Goal: Task Accomplishment & Management: Manage account settings

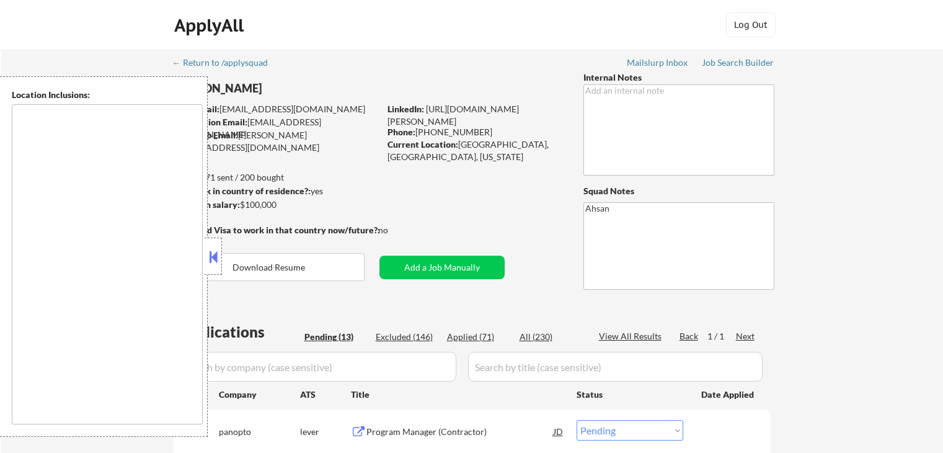
select select ""pending""
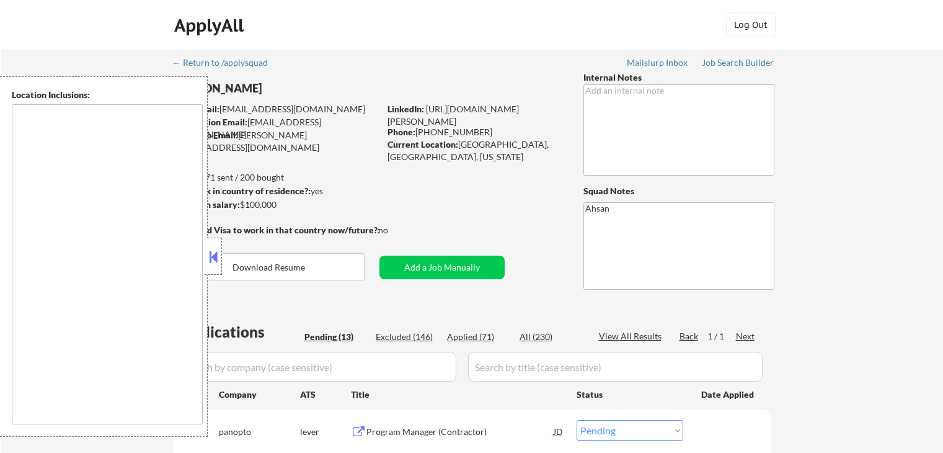
select select ""pending""
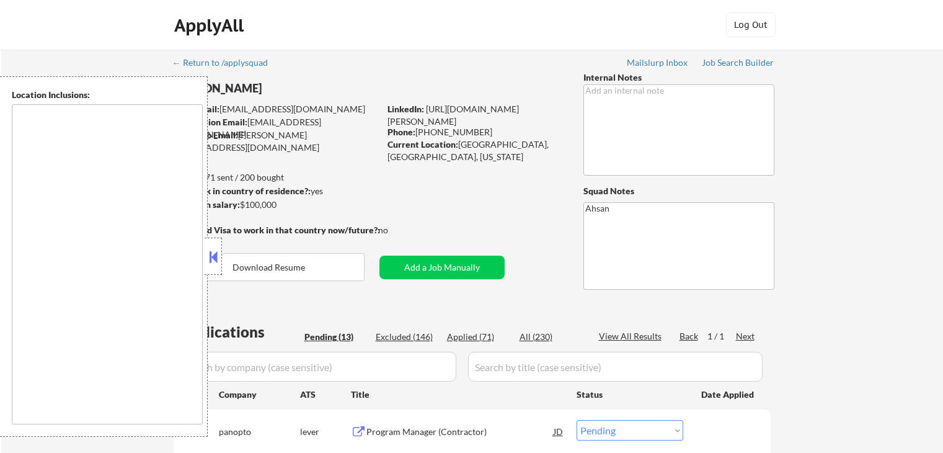
select select ""pending""
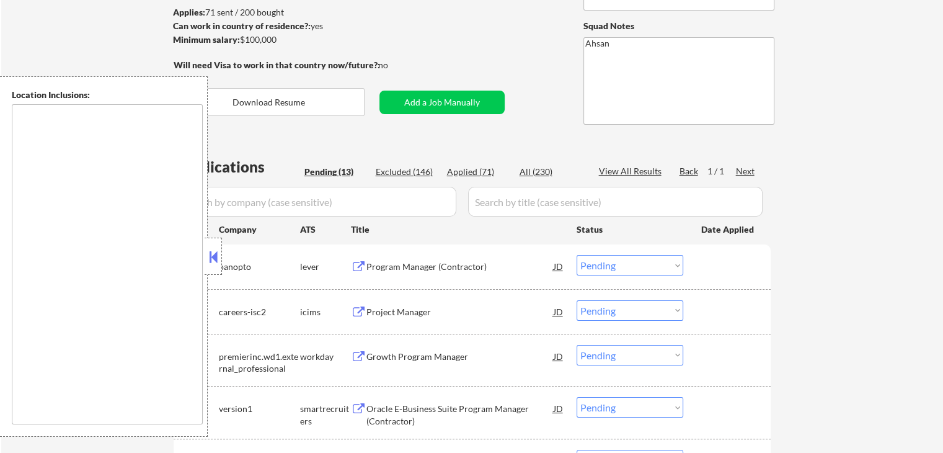
click at [415, 263] on div "Program Manager (Contractor)" at bounding box center [460, 267] width 187 height 12
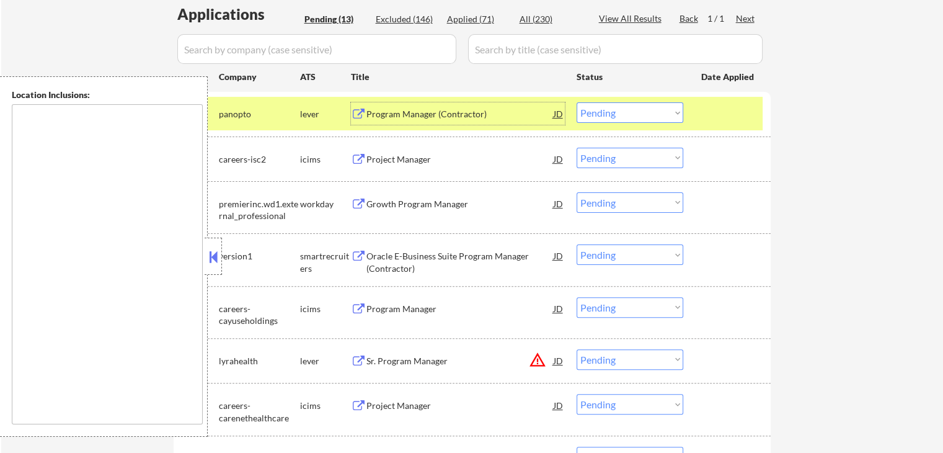
scroll to position [331, 0]
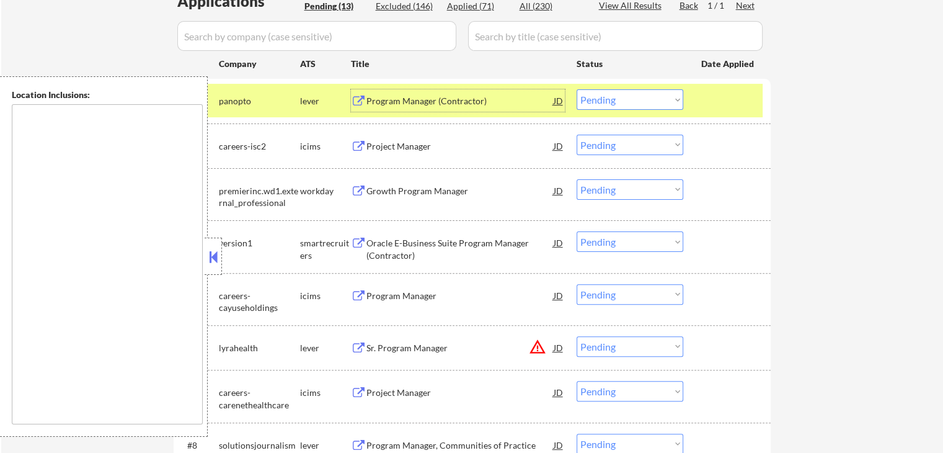
click at [628, 107] on select "Choose an option... Pending Applied Excluded (Questions) Excluded (Expired) Exc…" at bounding box center [630, 99] width 107 height 20
click at [577, 89] on select "Choose an option... Pending Applied Excluded (Questions) Excluded (Expired) Exc…" at bounding box center [630, 99] width 107 height 20
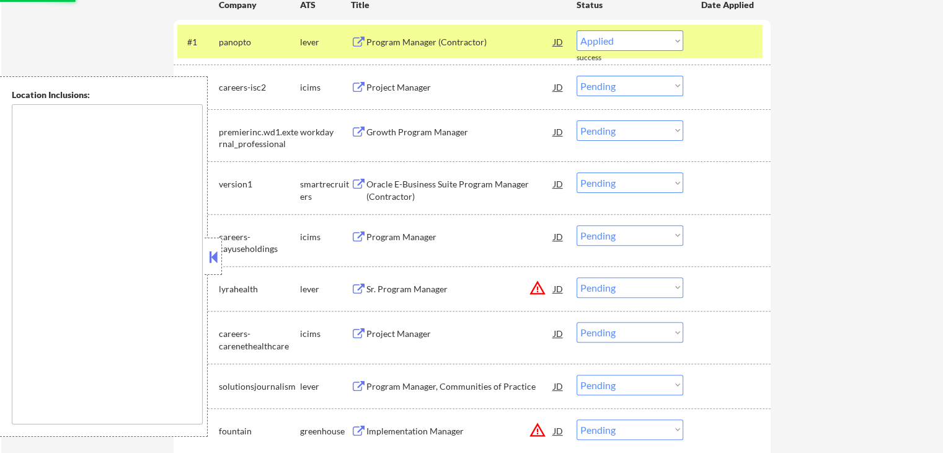
scroll to position [413, 0]
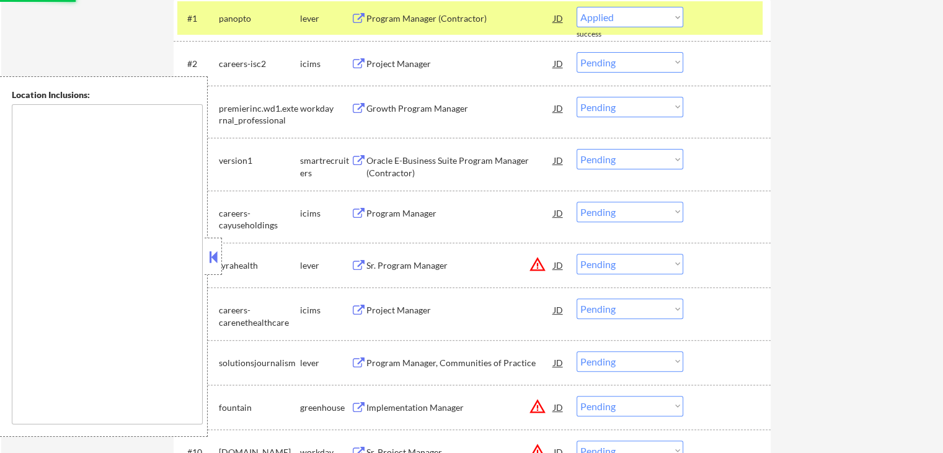
click at [385, 166] on div "Oracle E-Business Suite Program Manager (Contractor)" at bounding box center [460, 166] width 187 height 24
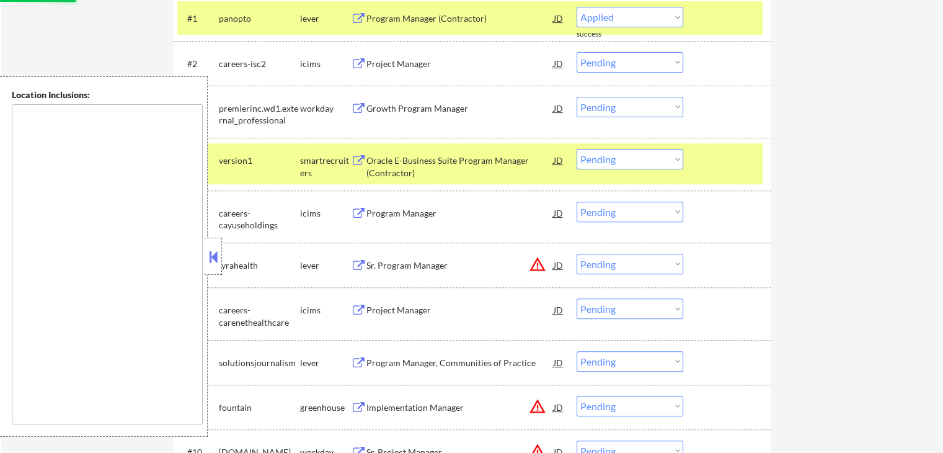
select select ""pending""
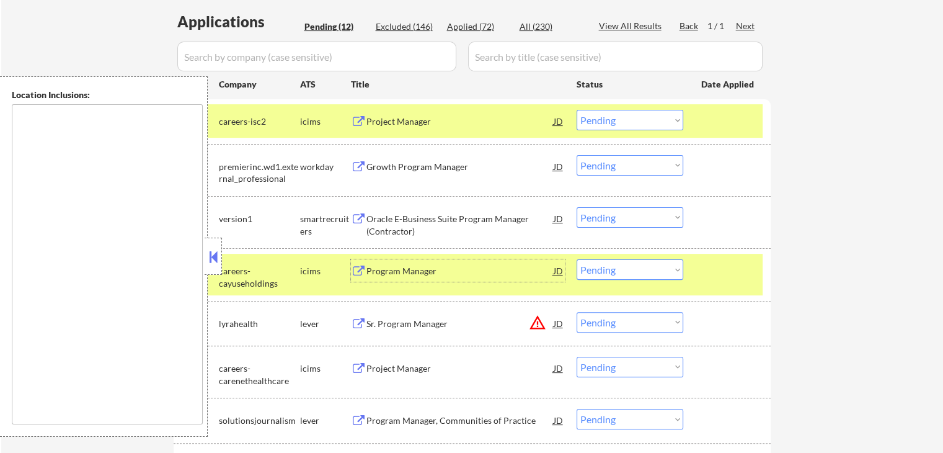
scroll to position [331, 0]
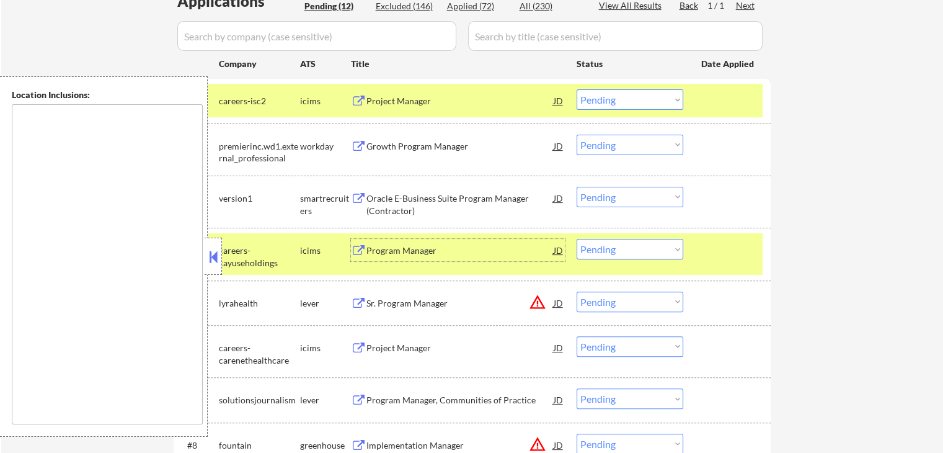
drag, startPoint x: 615, startPoint y: 199, endPoint x: 618, endPoint y: 205, distance: 6.9
click at [615, 199] on select "Choose an option... Pending Applied Excluded (Questions) Excluded (Expired) Exc…" at bounding box center [630, 197] width 107 height 20
click at [577, 187] on select "Choose an option... Pending Applied Excluded (Questions) Excluded (Expired) Exc…" at bounding box center [630, 197] width 107 height 20
select select ""pending""
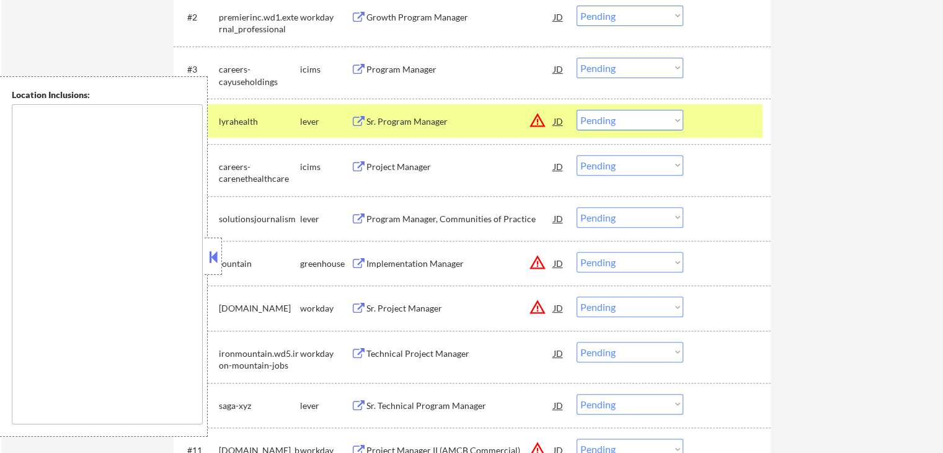
scroll to position [496, 0]
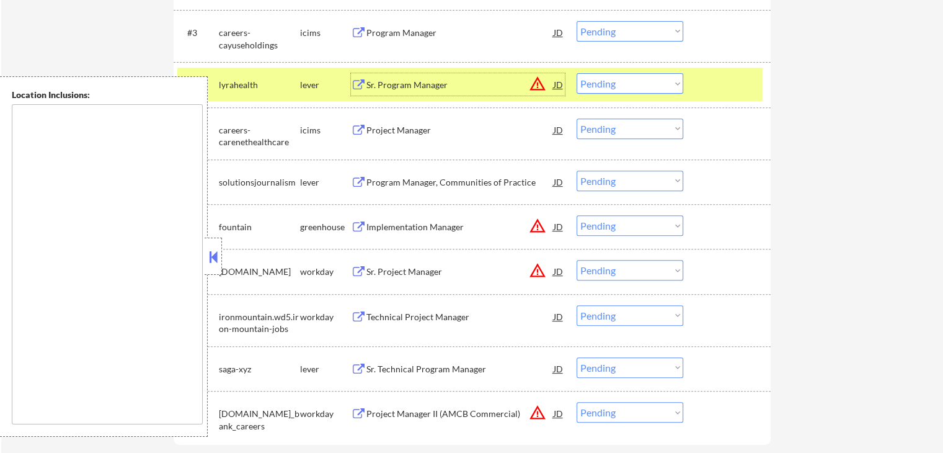
click at [378, 85] on div "Sr. Program Manager" at bounding box center [460, 85] width 187 height 12
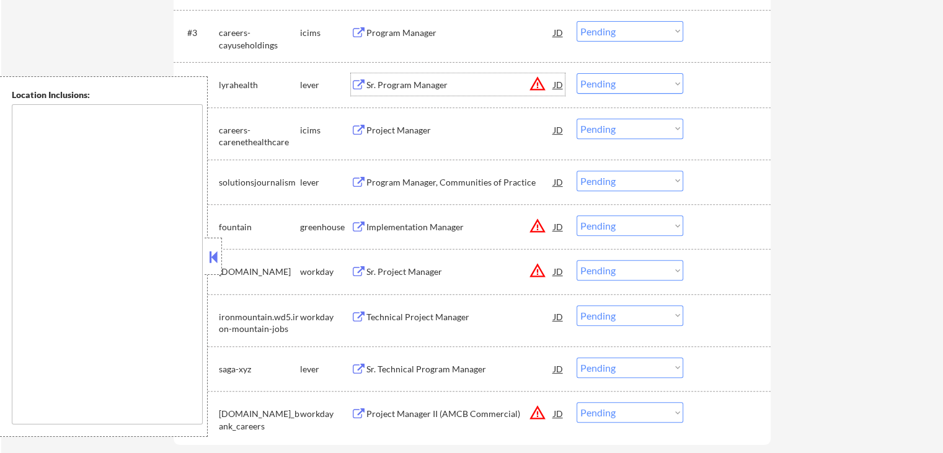
drag, startPoint x: 630, startPoint y: 82, endPoint x: 625, endPoint y: 90, distance: 8.6
click at [630, 82] on select "Choose an option... Pending Applied Excluded (Questions) Excluded (Expired) Exc…" at bounding box center [630, 83] width 107 height 20
click at [577, 73] on select "Choose an option... Pending Applied Excluded (Questions) Excluded (Expired) Exc…" at bounding box center [630, 83] width 107 height 20
click at [403, 182] on div "Program Manager, Communities of Practice" at bounding box center [460, 182] width 187 height 12
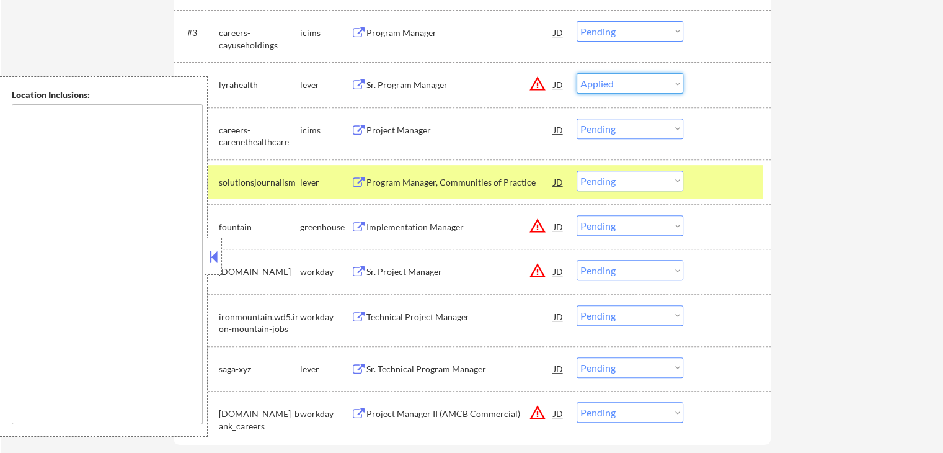
click at [603, 90] on select "Choose an option... Pending Applied Excluded (Questions) Excluded (Expired) Exc…" at bounding box center [630, 83] width 107 height 20
click at [577, 73] on select "Choose an option... Pending Applied Excluded (Questions) Excluded (Expired) Exc…" at bounding box center [630, 83] width 107 height 20
drag, startPoint x: 602, startPoint y: 86, endPoint x: 608, endPoint y: 92, distance: 8.3
click at [602, 86] on select "Choose an option... Pending Applied Excluded (Questions) Excluded (Expired) Exc…" at bounding box center [630, 83] width 107 height 20
select select ""applied""
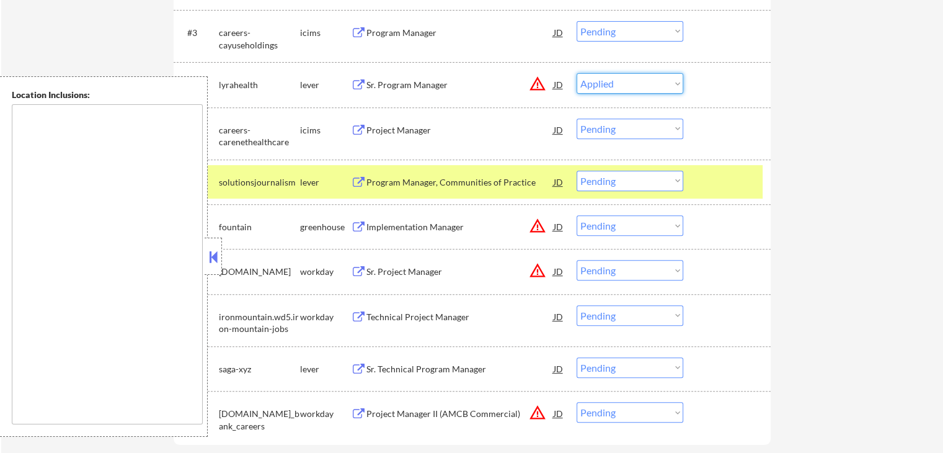
click at [577, 73] on select "Choose an option... Pending Applied Excluded (Questions) Excluded (Expired) Exc…" at bounding box center [630, 83] width 107 height 20
click at [590, 179] on select "Choose an option... Pending Applied Excluded (Questions) Excluded (Expired) Exc…" at bounding box center [630, 181] width 107 height 20
select select ""excluded__salary_""
click at [577, 171] on select "Choose an option... Pending Applied Excluded (Questions) Excluded (Expired) Exc…" at bounding box center [630, 181] width 107 height 20
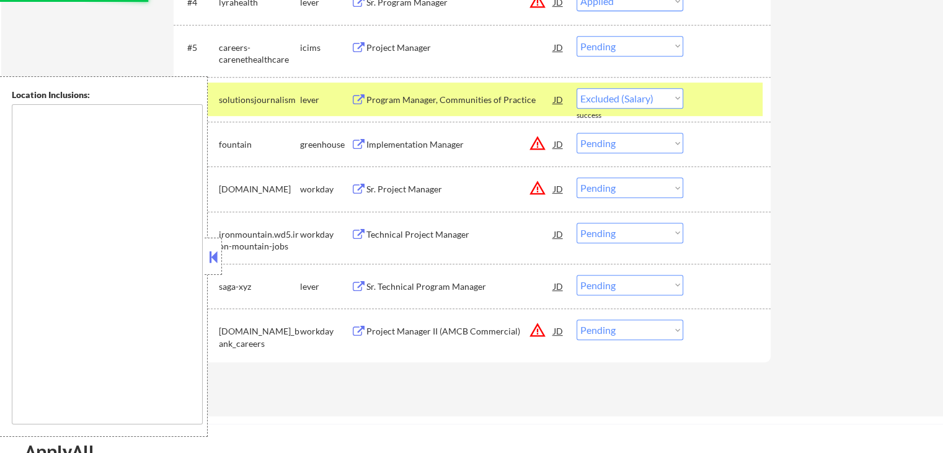
click at [392, 144] on div "Implementation Manager" at bounding box center [460, 144] width 187 height 12
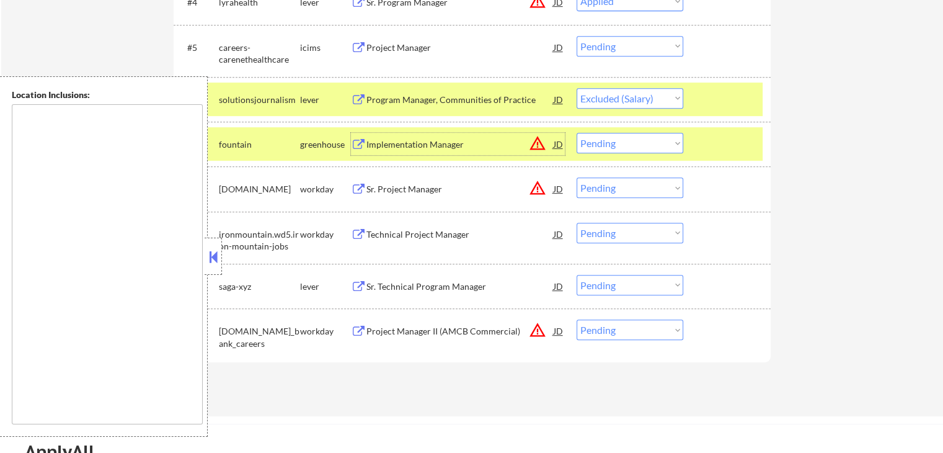
click at [625, 149] on select "Choose an option... Pending Applied Excluded (Questions) Excluded (Expired) Exc…" at bounding box center [630, 143] width 107 height 20
select select ""applied""
click at [577, 133] on select "Choose an option... Pending Applied Excluded (Questions) Excluded (Expired) Exc…" at bounding box center [630, 143] width 107 height 20
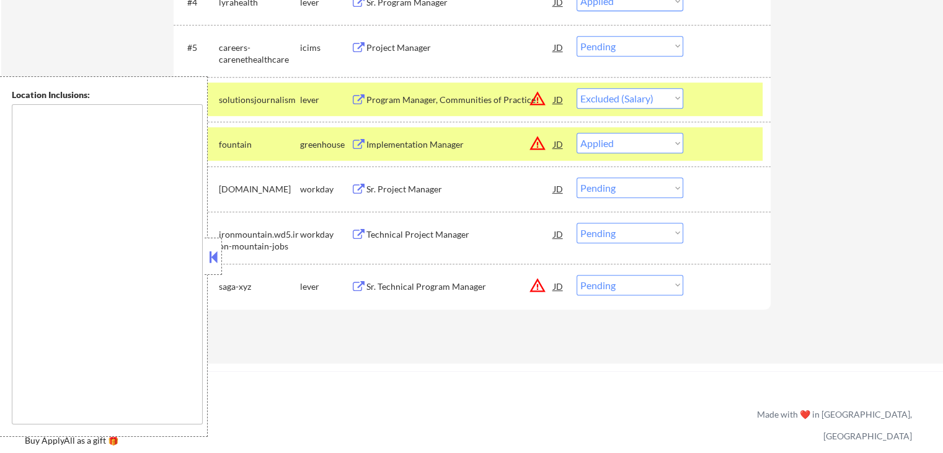
select select ""pending""
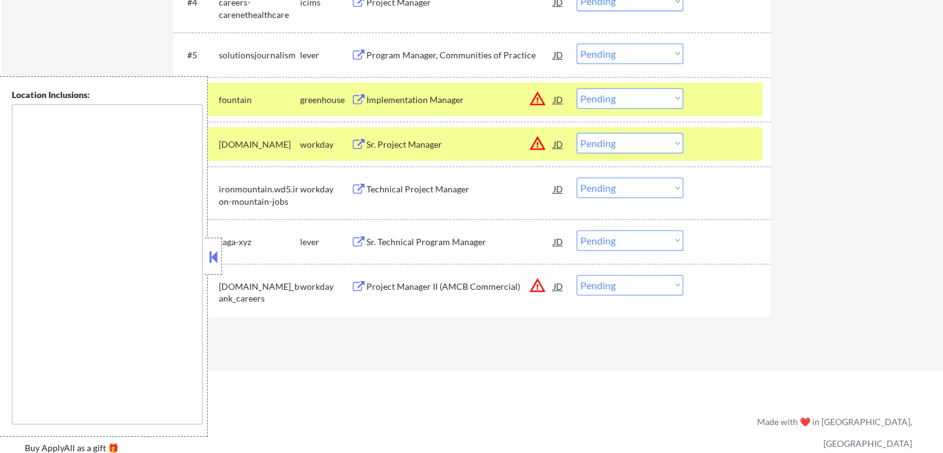
select select ""pending""
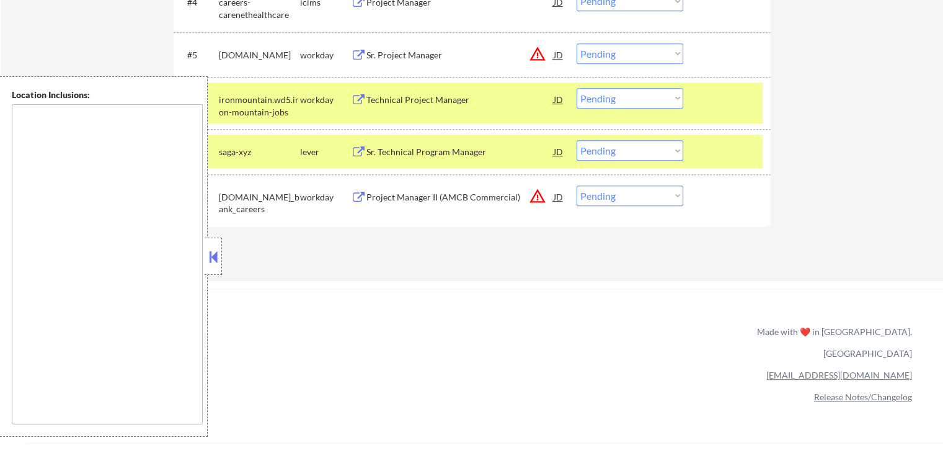
click at [370, 157] on div "Sr. Technical Program Manager" at bounding box center [460, 152] width 187 height 12
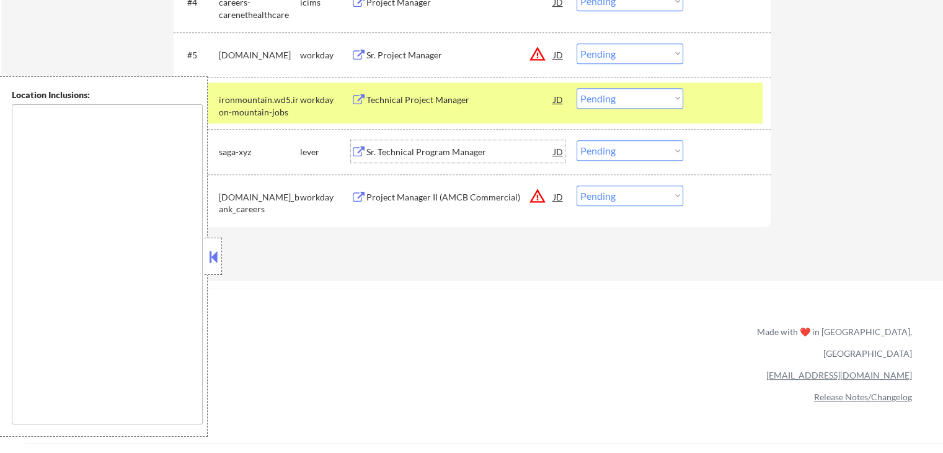
click at [221, 252] on div at bounding box center [213, 256] width 17 height 37
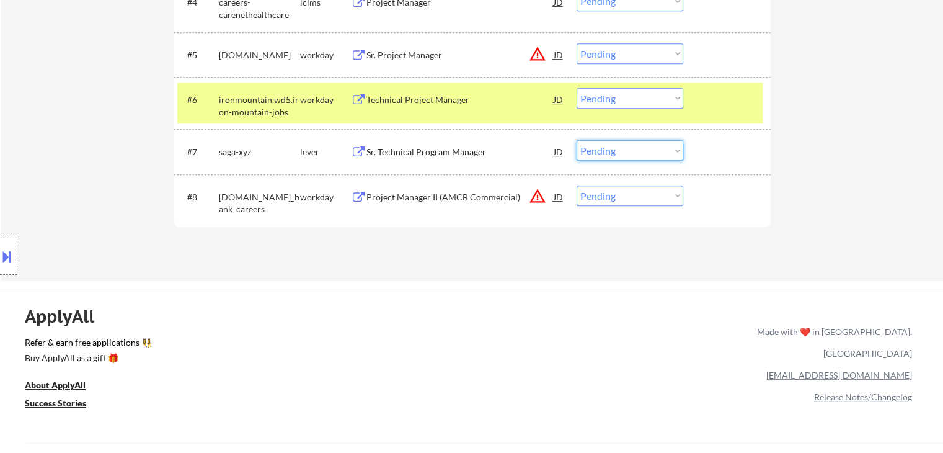
click at [626, 153] on select "Choose an option... Pending Applied Excluded (Questions) Excluded (Expired) Exc…" at bounding box center [630, 150] width 107 height 20
click at [577, 140] on select "Choose an option... Pending Applied Excluded (Questions) Excluded (Expired) Exc…" at bounding box center [630, 150] width 107 height 20
select select ""pending""
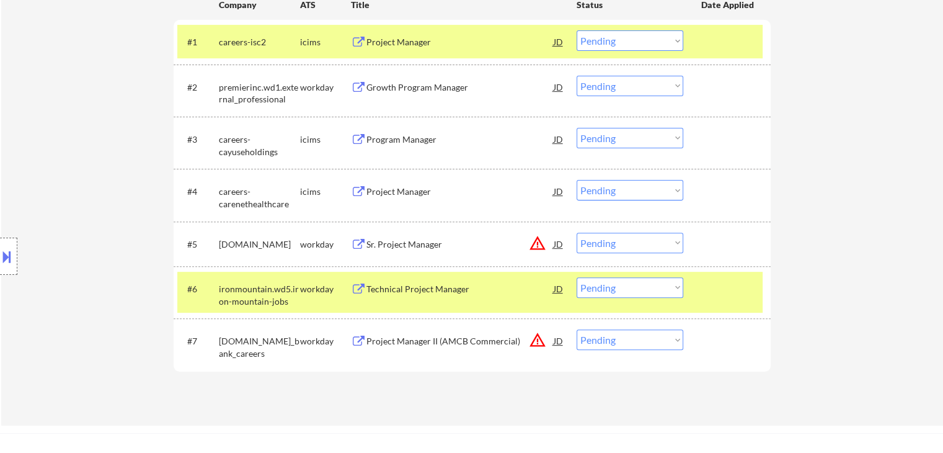
scroll to position [413, 0]
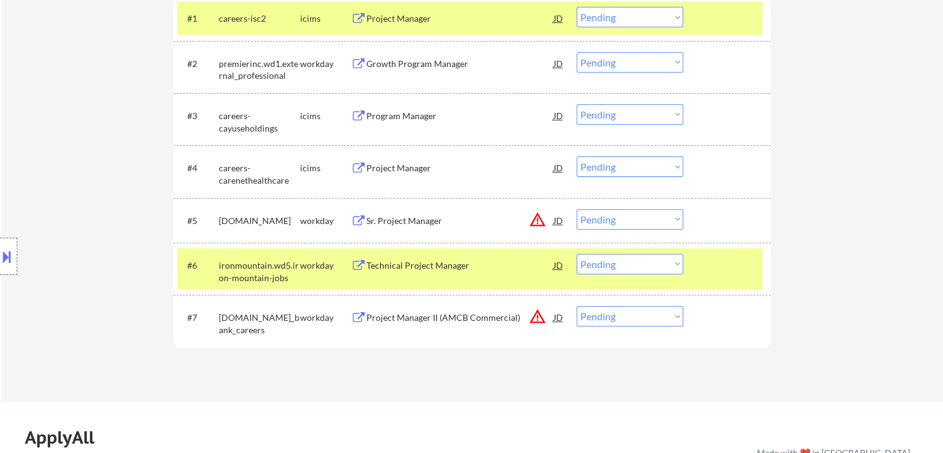
click at [439, 264] on div "Technical Project Manager" at bounding box center [460, 265] width 187 height 12
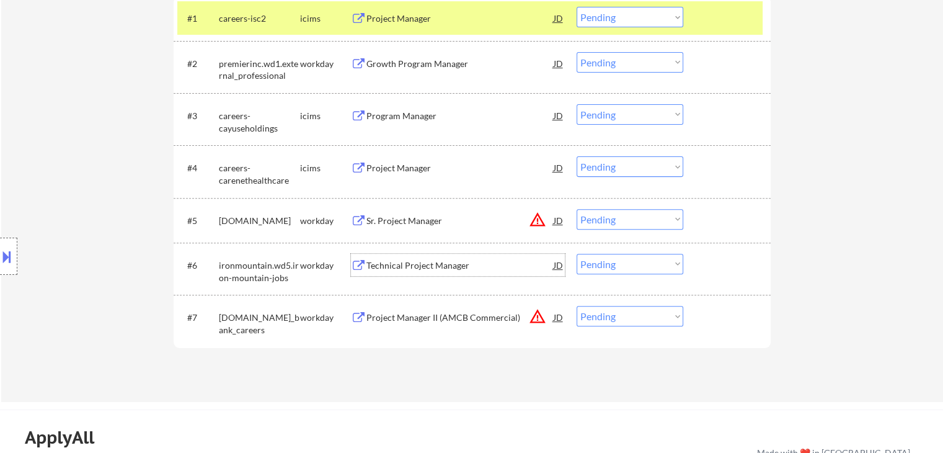
click at [648, 267] on select "Choose an option... Pending Applied Excluded (Questions) Excluded (Expired) Exc…" at bounding box center [630, 264] width 107 height 20
click at [577, 254] on select "Choose an option... Pending Applied Excluded (Questions) Excluded (Expired) Exc…" at bounding box center [630, 264] width 107 height 20
select select ""pending""
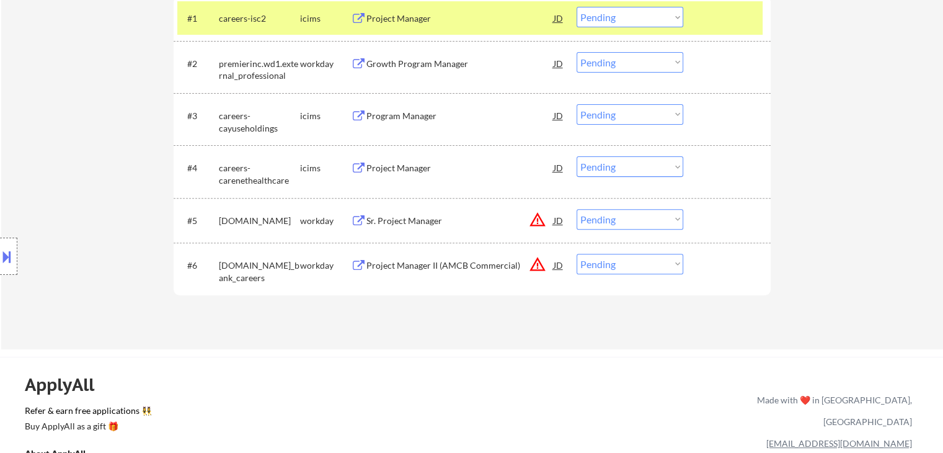
scroll to position [248, 0]
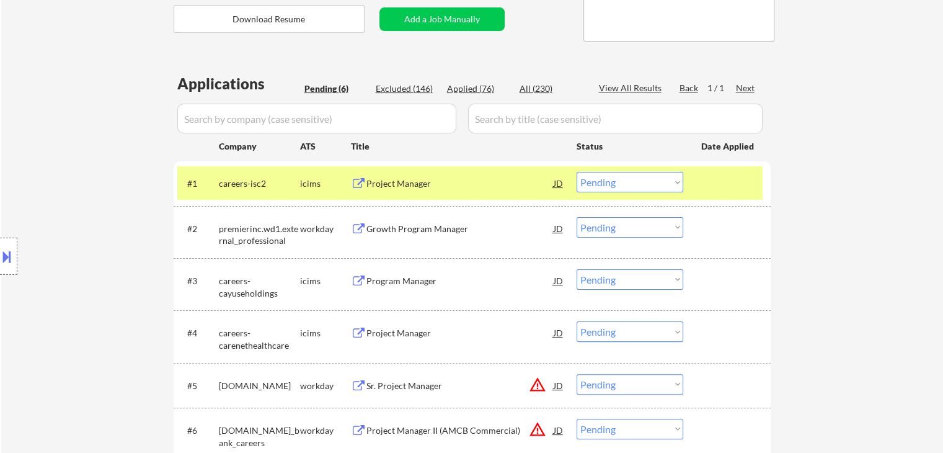
click at [0, 264] on button at bounding box center [7, 256] width 14 height 20
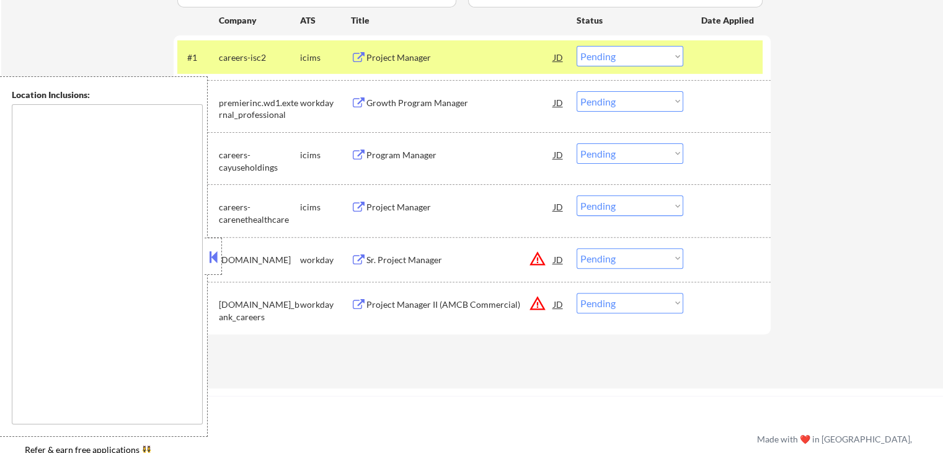
scroll to position [413, 0]
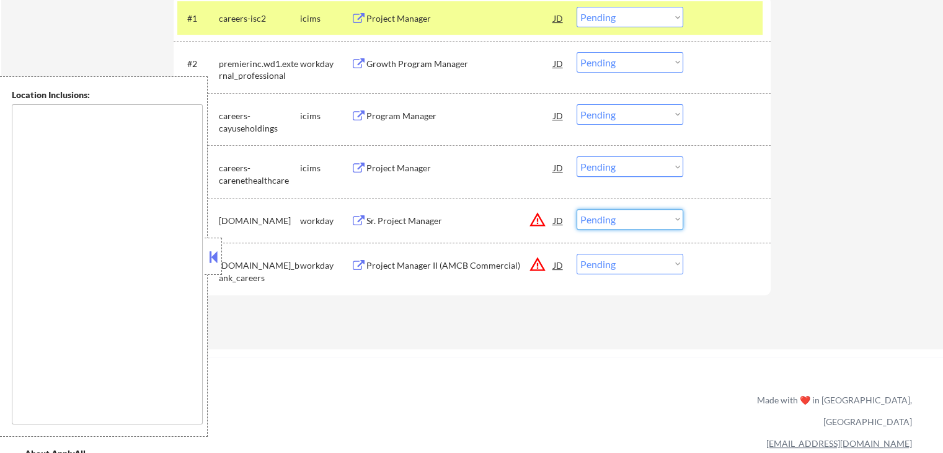
click at [608, 222] on select "Choose an option... Pending Applied Excluded (Questions) Excluded (Expired) Exc…" at bounding box center [630, 219] width 107 height 20
select select ""excluded__location_""
click at [577, 209] on select "Choose an option... Pending Applied Excluded (Questions) Excluded (Expired) Exc…" at bounding box center [630, 219] width 107 height 20
click at [617, 266] on select "Choose an option... Pending Applied Excluded (Questions) Excluded (Expired) Exc…" at bounding box center [630, 264] width 107 height 20
select select ""excluded__location_""
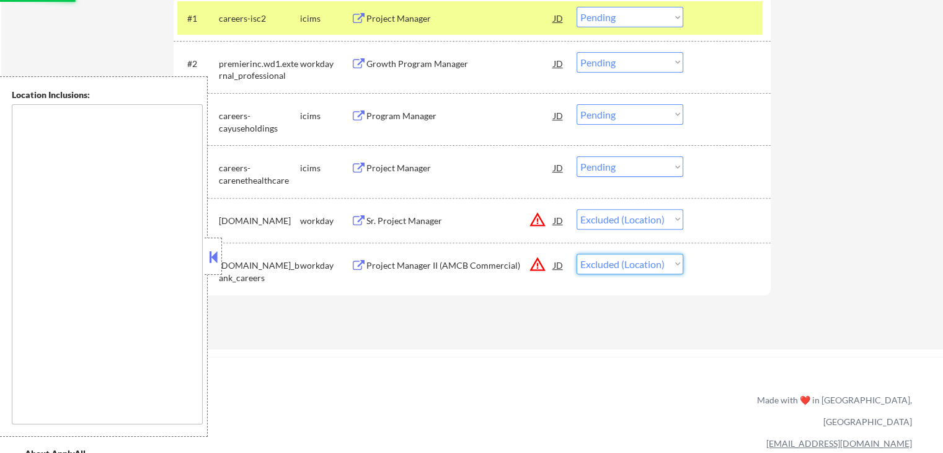
click at [577, 254] on select "Choose an option... Pending Applied Excluded (Questions) Excluded (Expired) Exc…" at bounding box center [630, 264] width 107 height 20
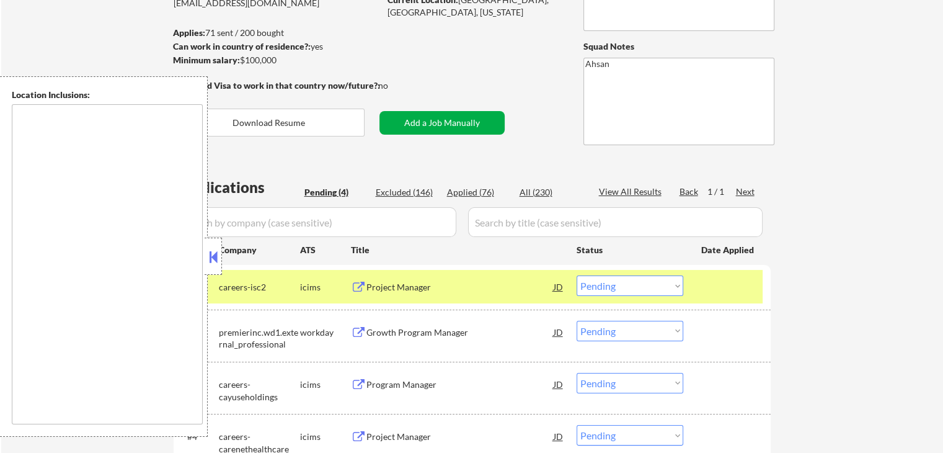
scroll to position [165, 0]
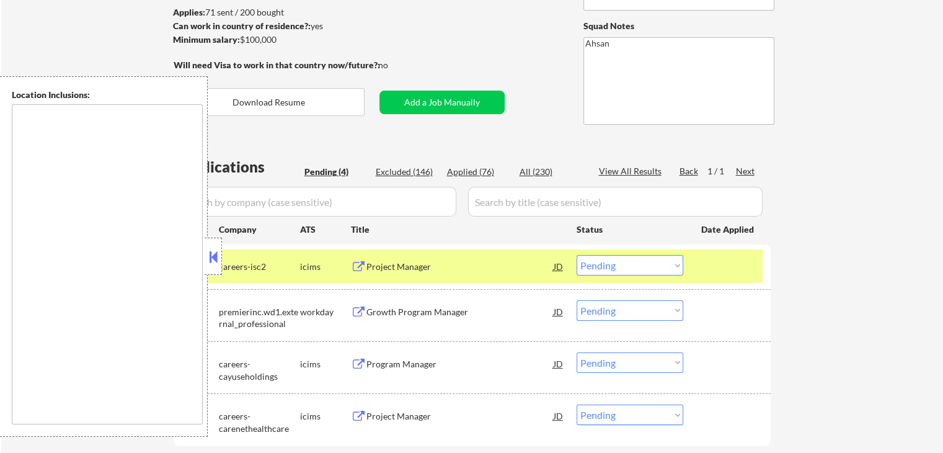
click at [483, 174] on div "Applied (76)" at bounding box center [478, 172] width 62 height 12
select select ""applied""
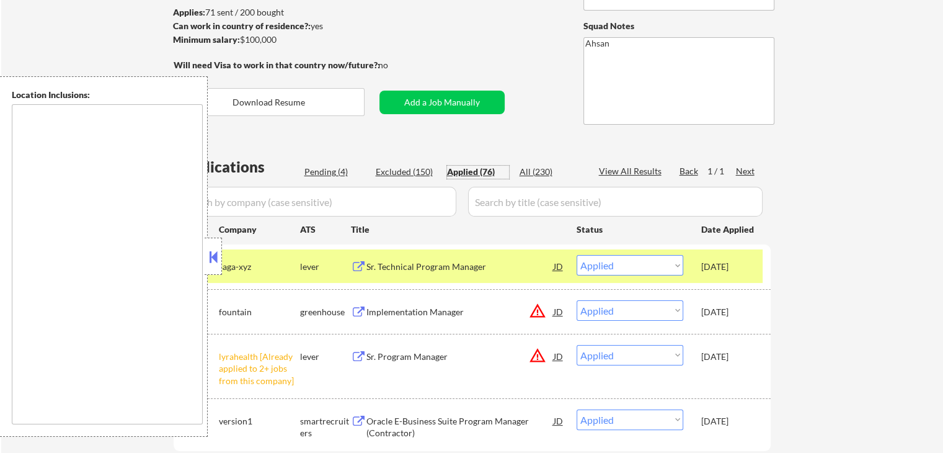
select select ""applied""
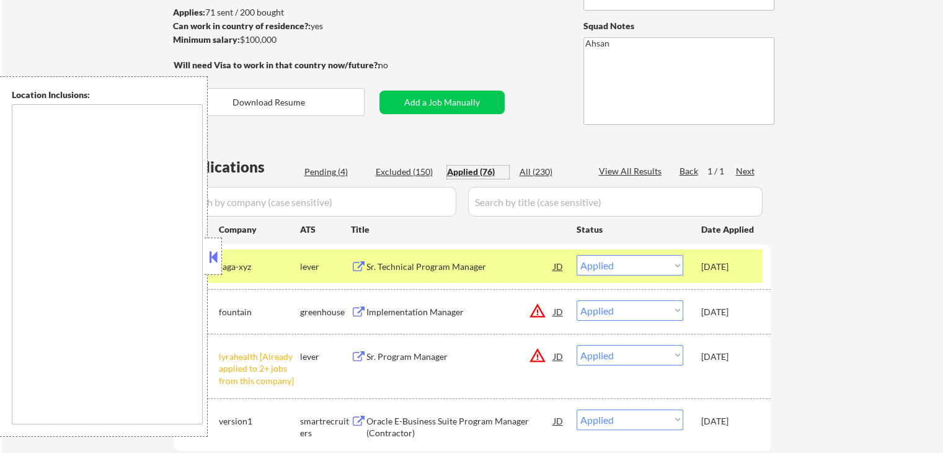
select select ""applied""
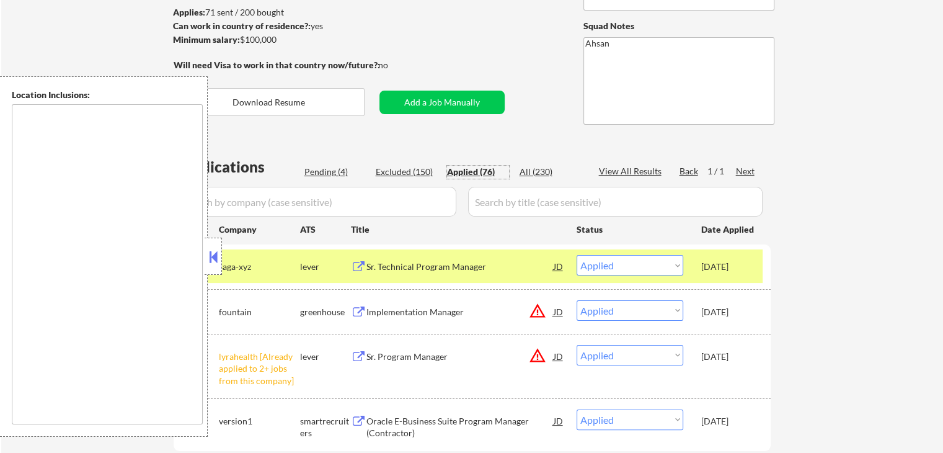
select select ""applied""
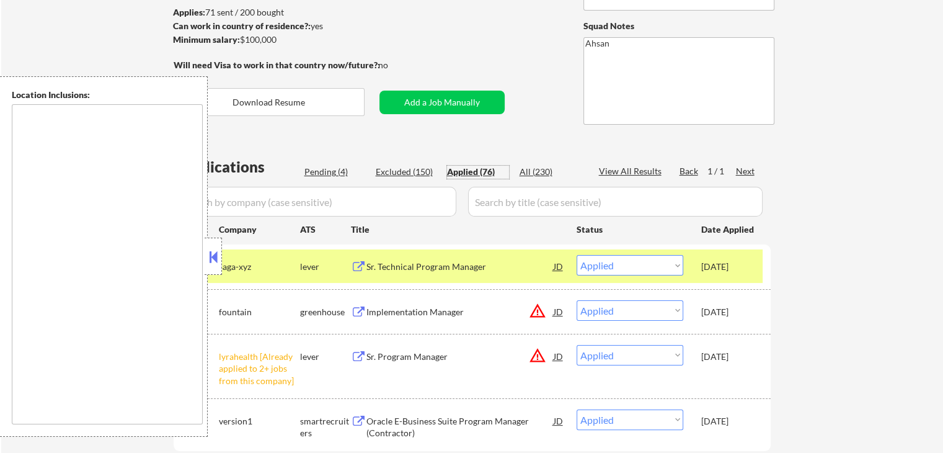
select select ""applied""
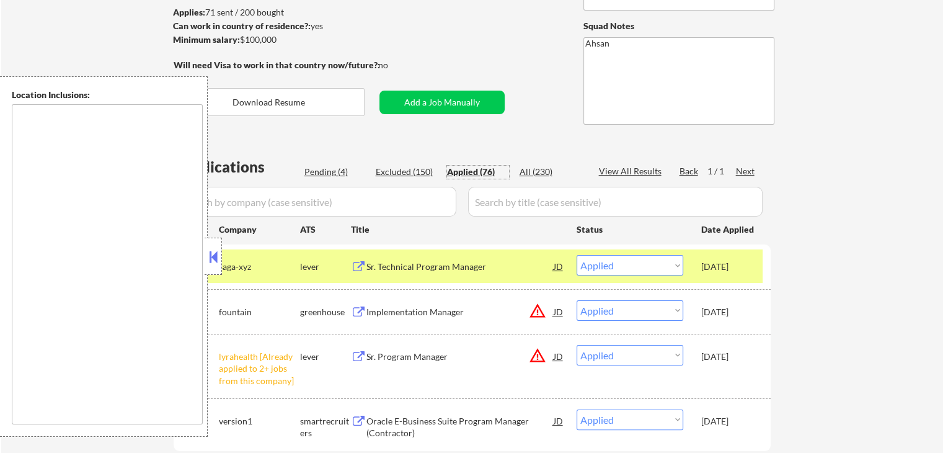
select select ""applied""
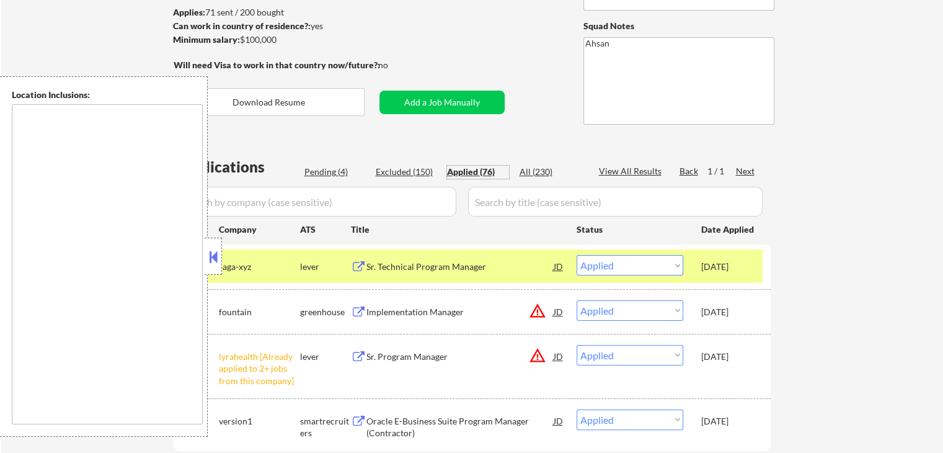
select select ""applied""
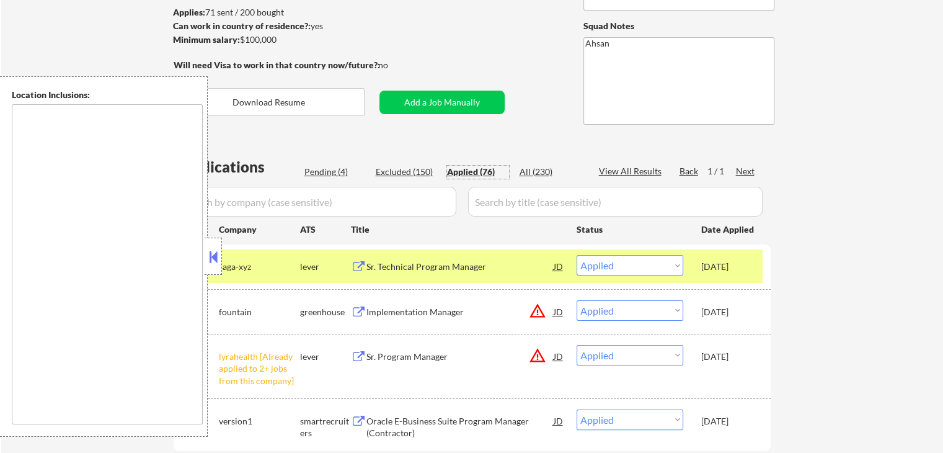
select select ""applied""
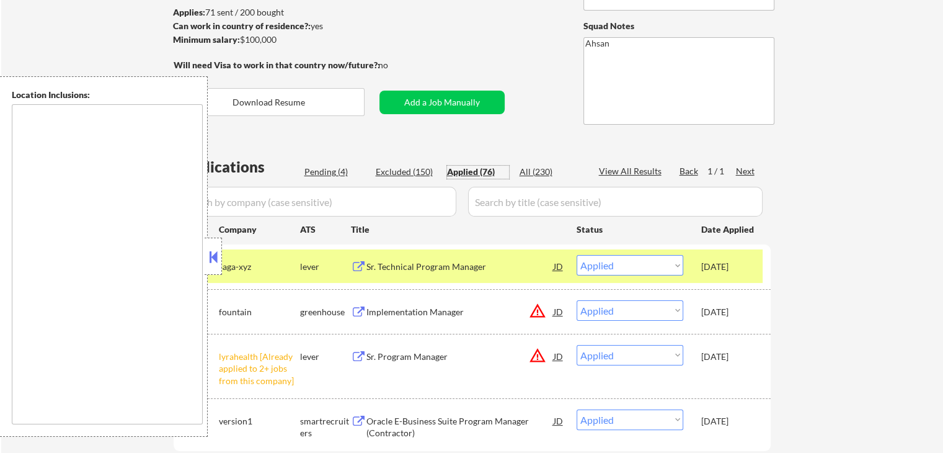
select select ""applied""
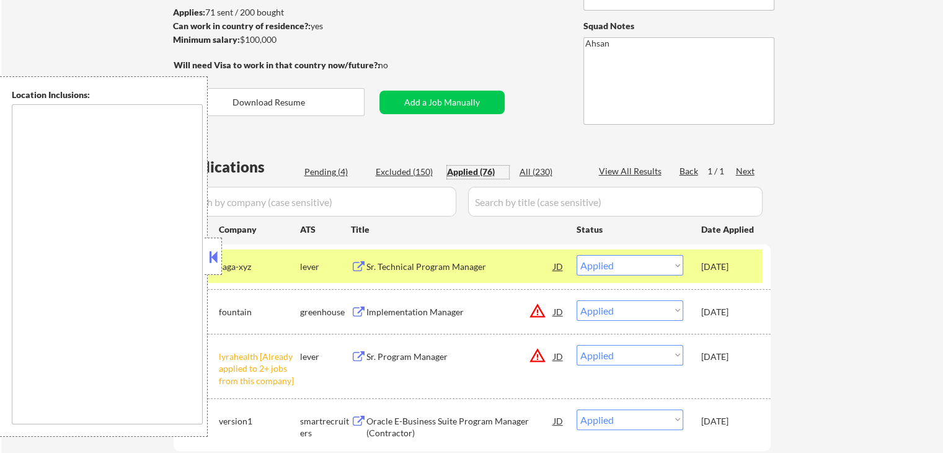
select select ""applied""
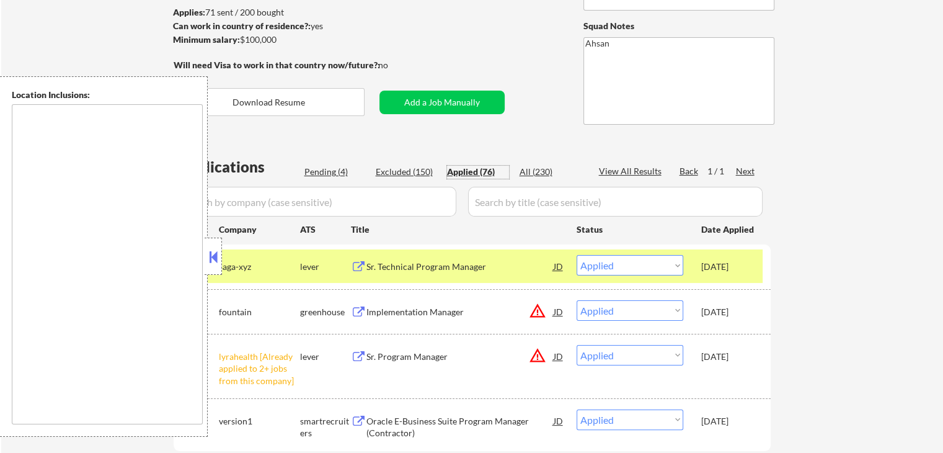
select select ""applied""
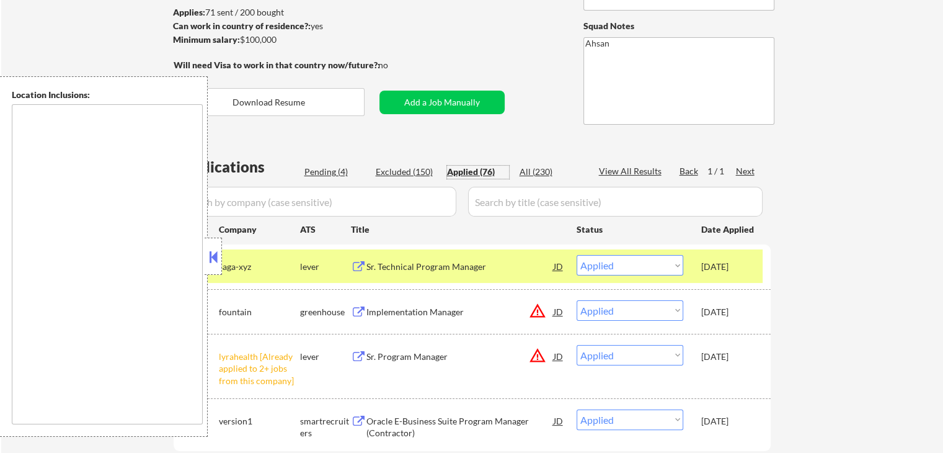
select select ""applied""
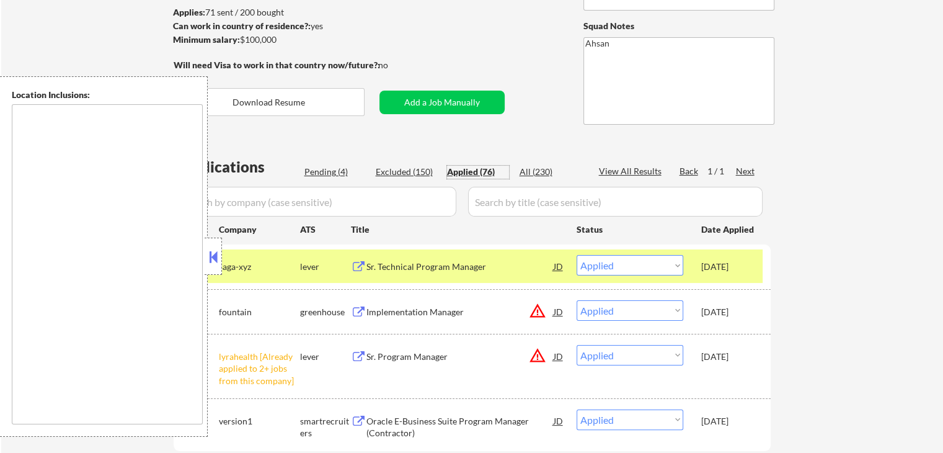
select select ""applied""
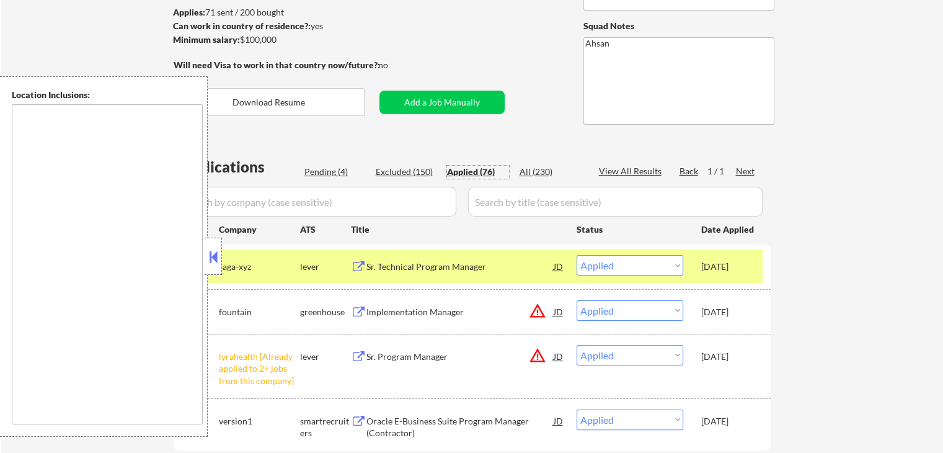
select select ""applied""
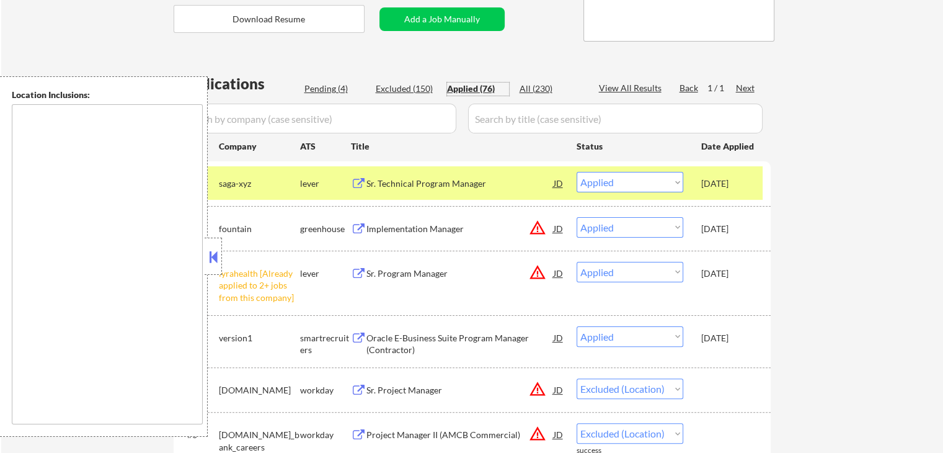
select select ""applied""
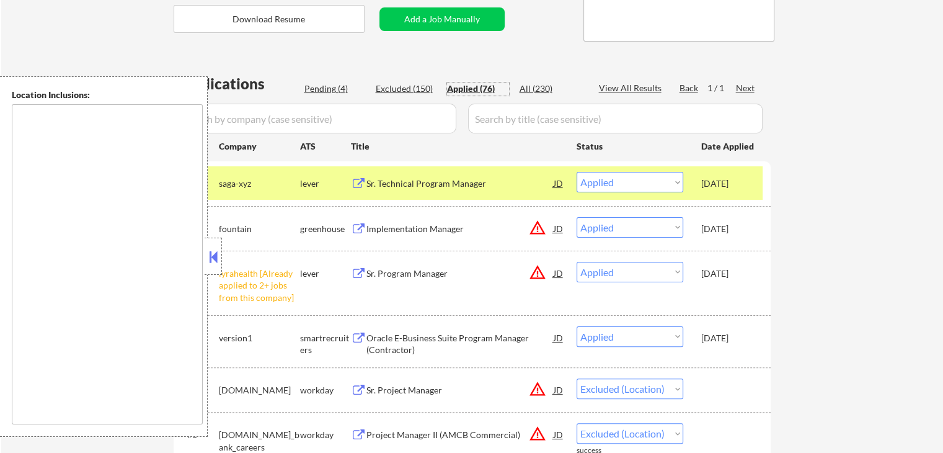
select select ""applied""
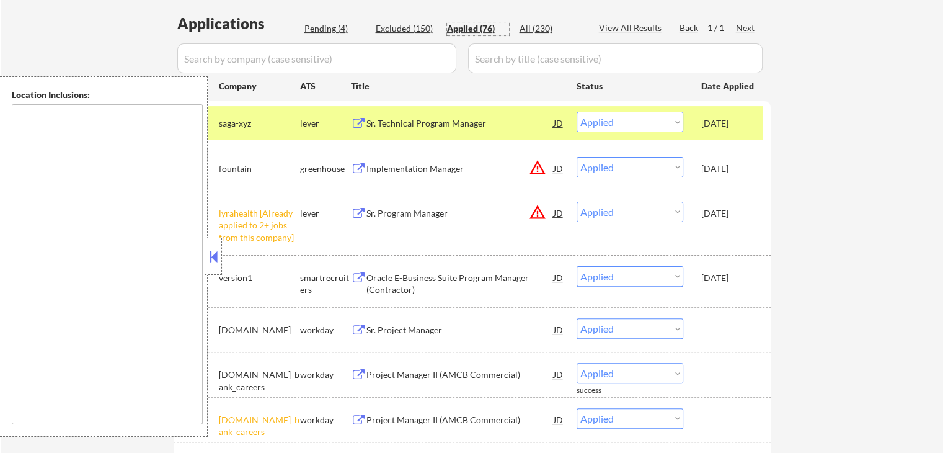
scroll to position [331, 0]
